Goal: Navigation & Orientation: Find specific page/section

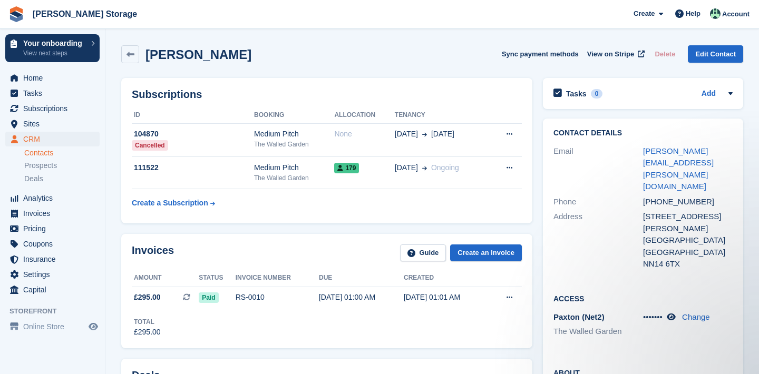
click at [67, 109] on span "Subscriptions" at bounding box center [54, 108] width 63 height 15
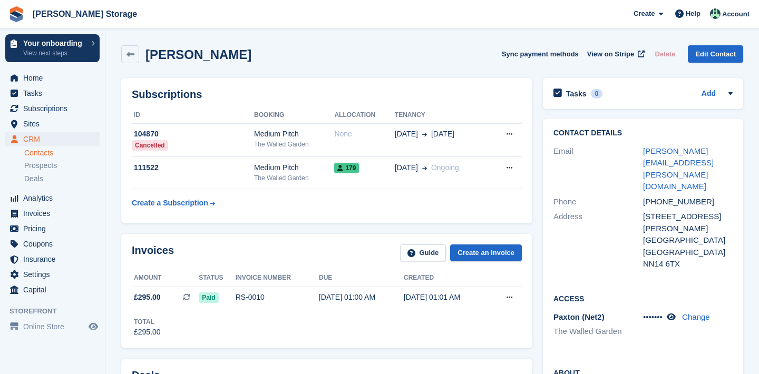
scroll to position [468, 0]
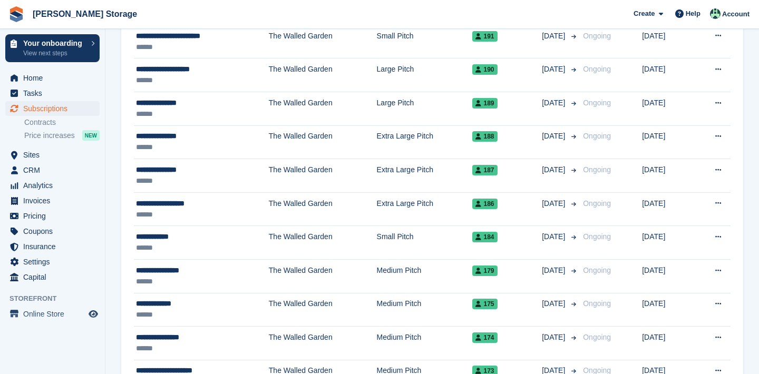
click at [52, 124] on link "Contracts" at bounding box center [61, 123] width 75 height 10
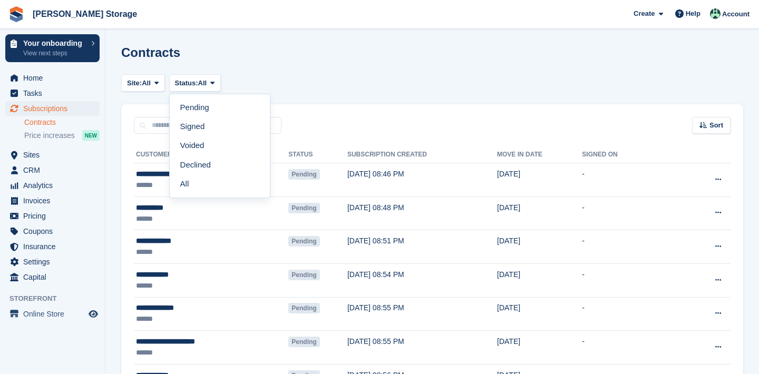
click at [208, 126] on link "Signed" at bounding box center [220, 127] width 92 height 19
click at [196, 104] on div at bounding box center [432, 104] width 622 height 0
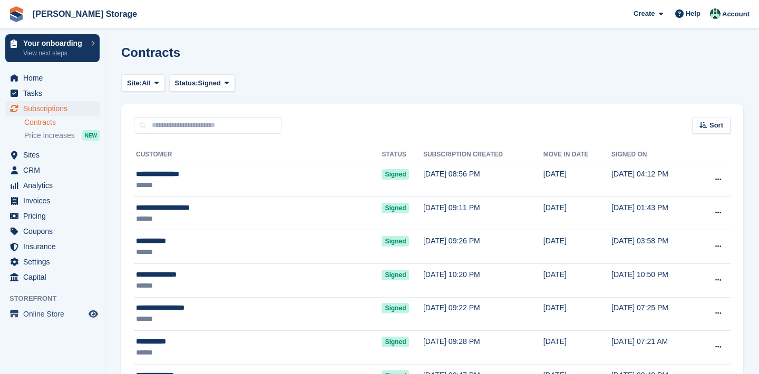
scroll to position [1083, 0]
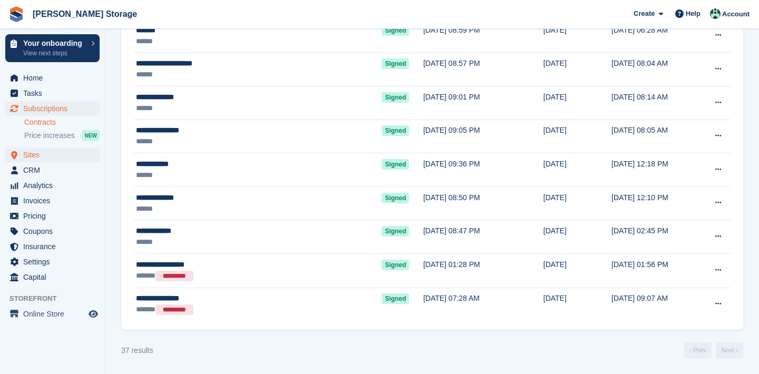
click at [47, 158] on span "Sites" at bounding box center [54, 155] width 63 height 15
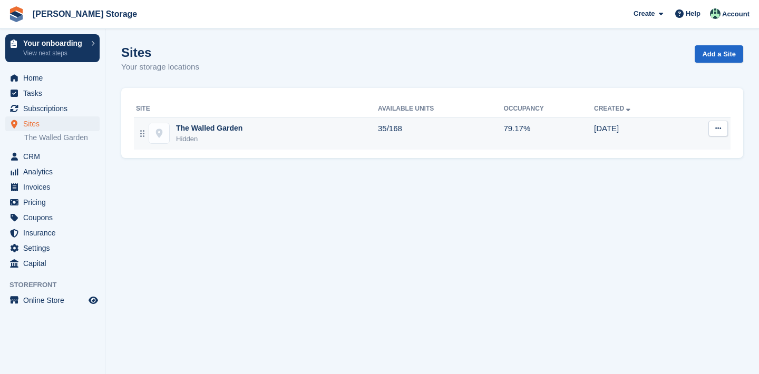
click at [194, 138] on div "Hidden" at bounding box center [209, 139] width 66 height 11
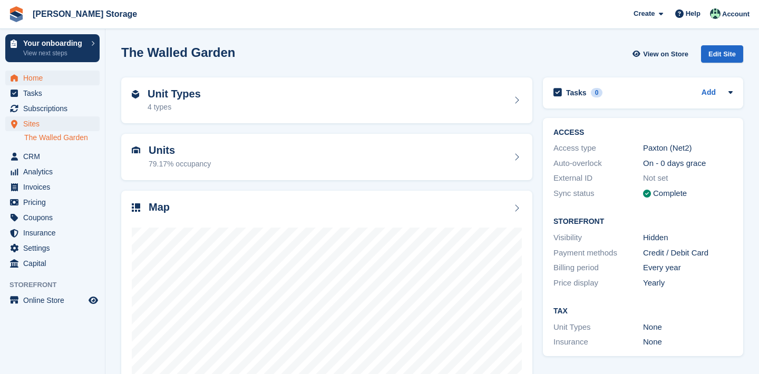
click at [60, 82] on span "Home" at bounding box center [54, 78] width 63 height 15
click at [31, 79] on span "Home" at bounding box center [54, 78] width 63 height 15
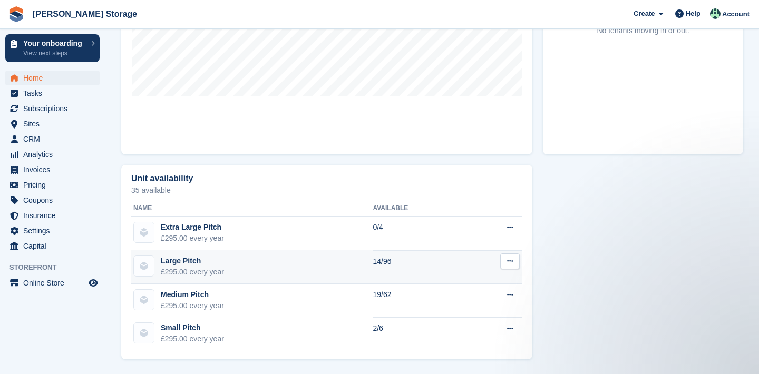
scroll to position [495, 0]
